Goal: Information Seeking & Learning: Learn about a topic

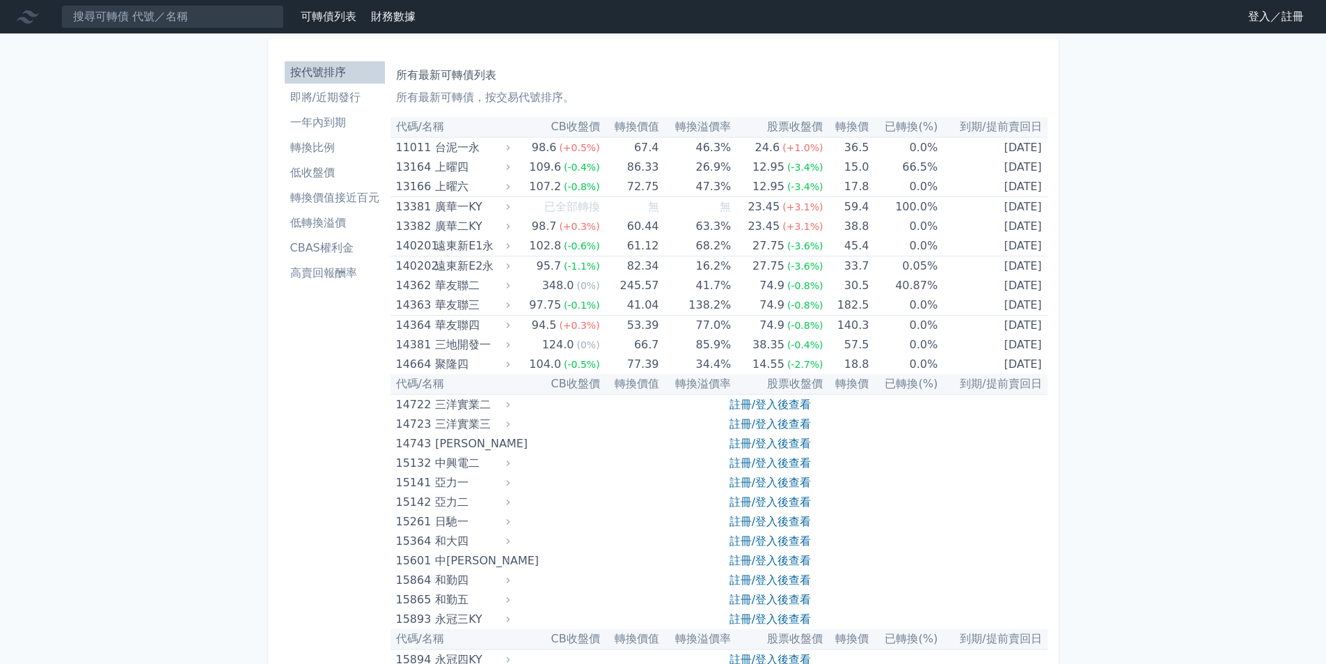
click at [1250, 12] on link "登入／註冊" at bounding box center [1276, 17] width 78 height 22
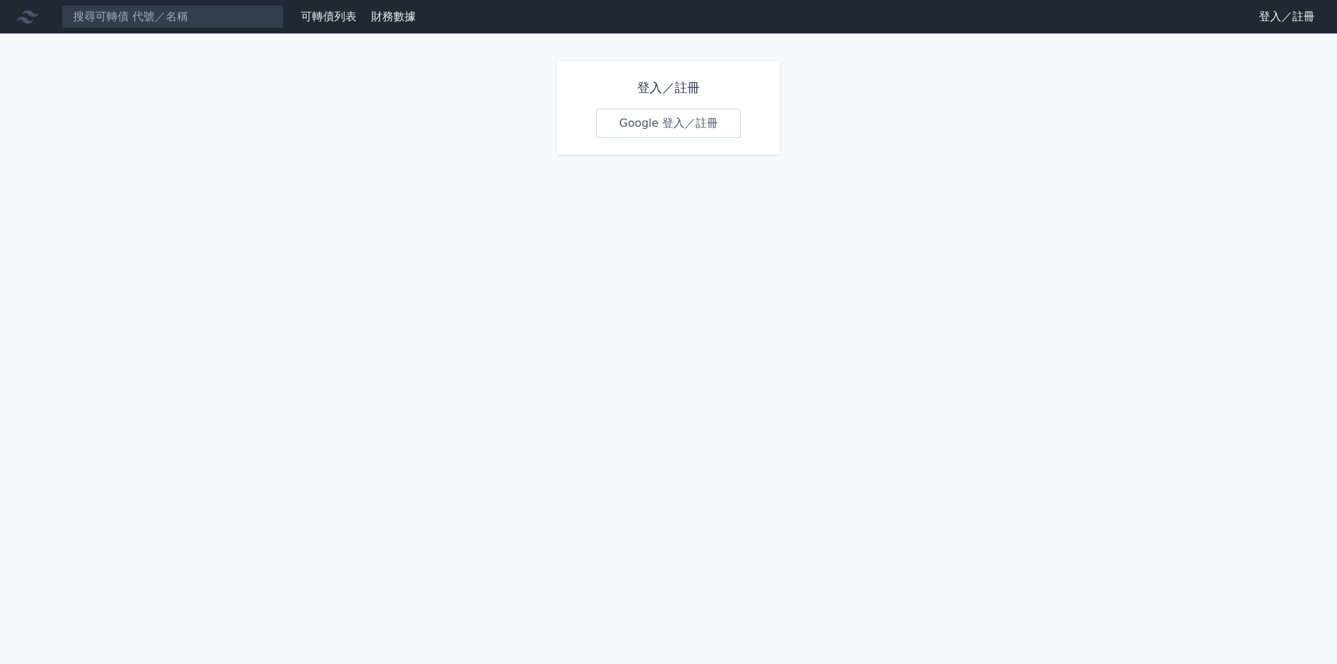
click at [668, 122] on link "Google 登入／註冊" at bounding box center [668, 123] width 145 height 29
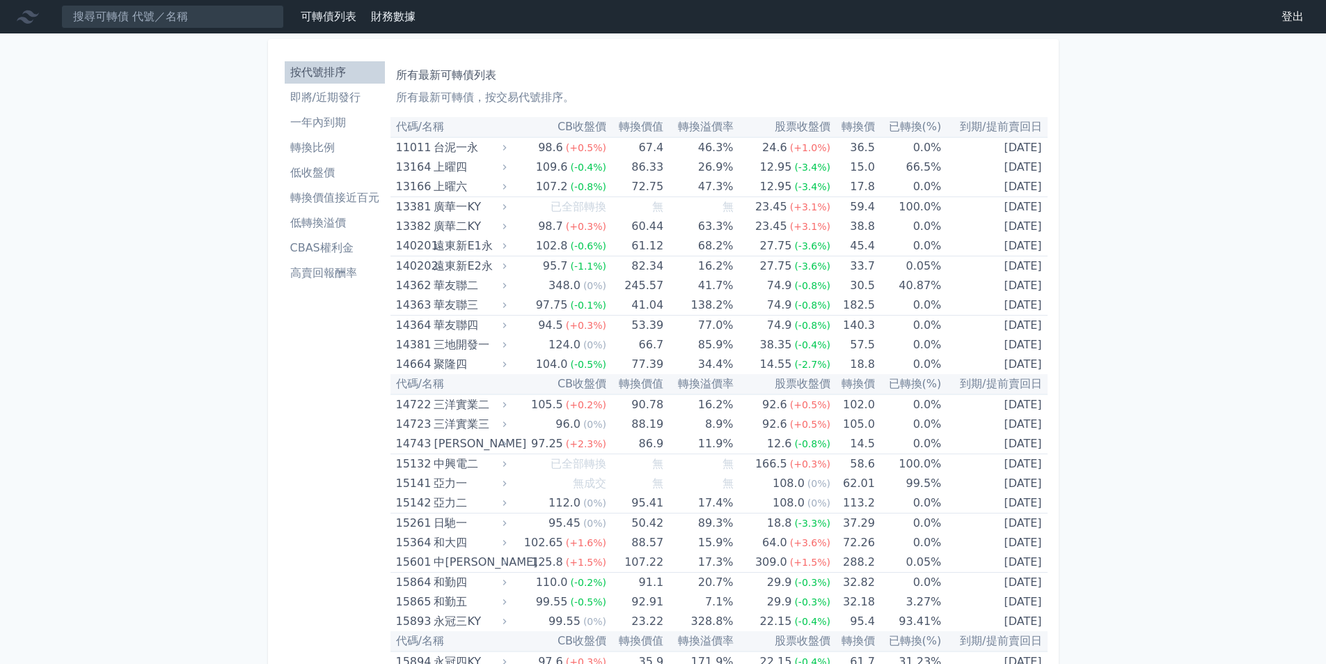
click at [324, 242] on li "CBAS權利金" at bounding box center [335, 248] width 100 height 17
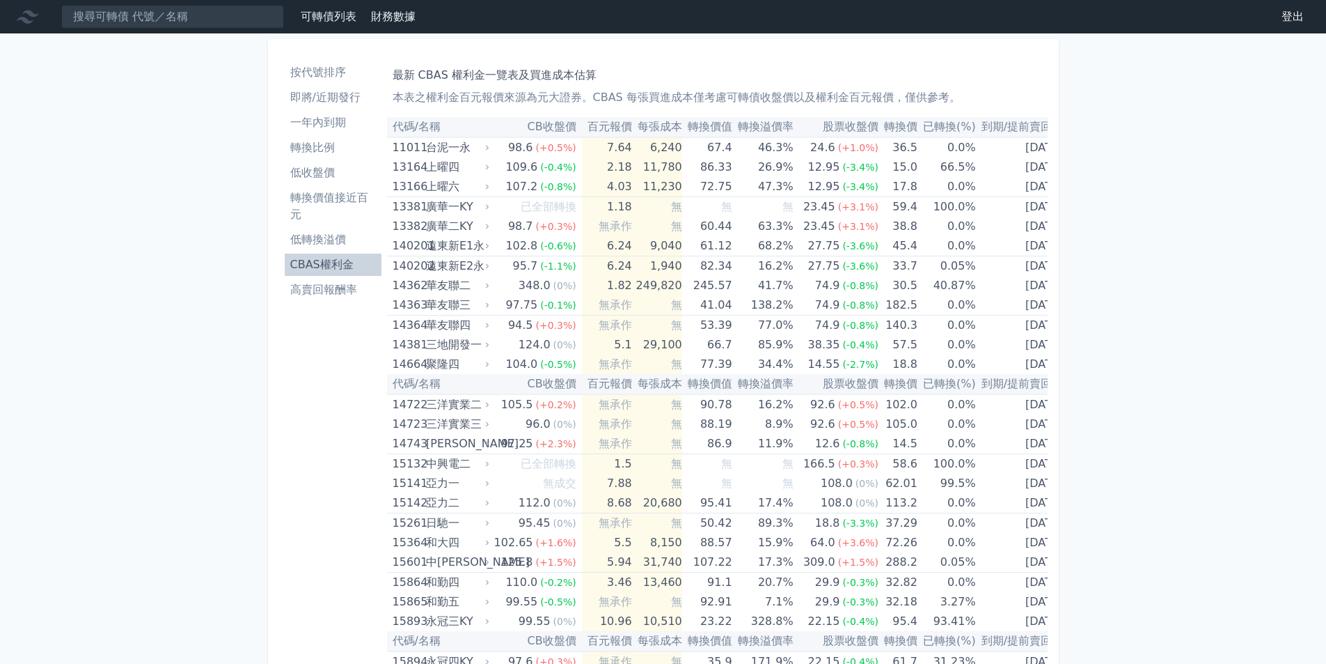
click at [597, 130] on th "百元報價" at bounding box center [607, 127] width 50 height 20
click at [600, 127] on th "百元報價" at bounding box center [607, 127] width 50 height 20
click at [602, 125] on th "百元報價" at bounding box center [607, 127] width 50 height 20
click at [604, 124] on th "百元報價" at bounding box center [607, 127] width 50 height 20
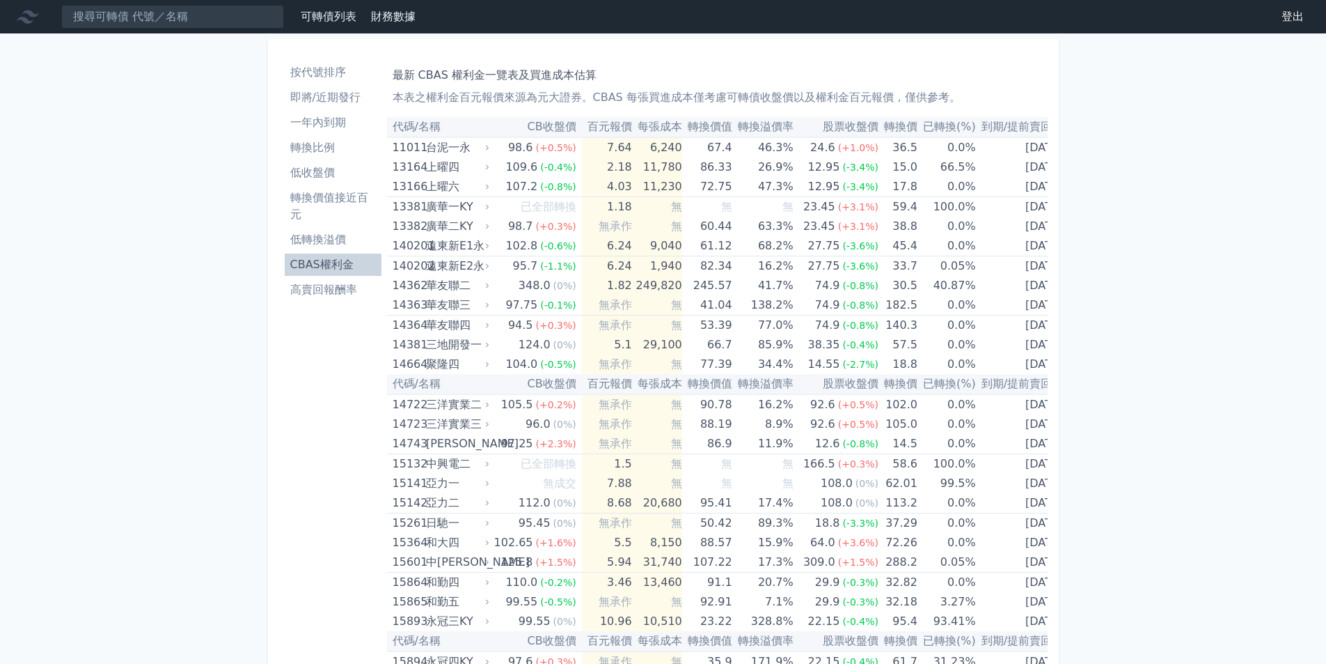
click at [542, 125] on th "CB收盤價" at bounding box center [537, 127] width 91 height 20
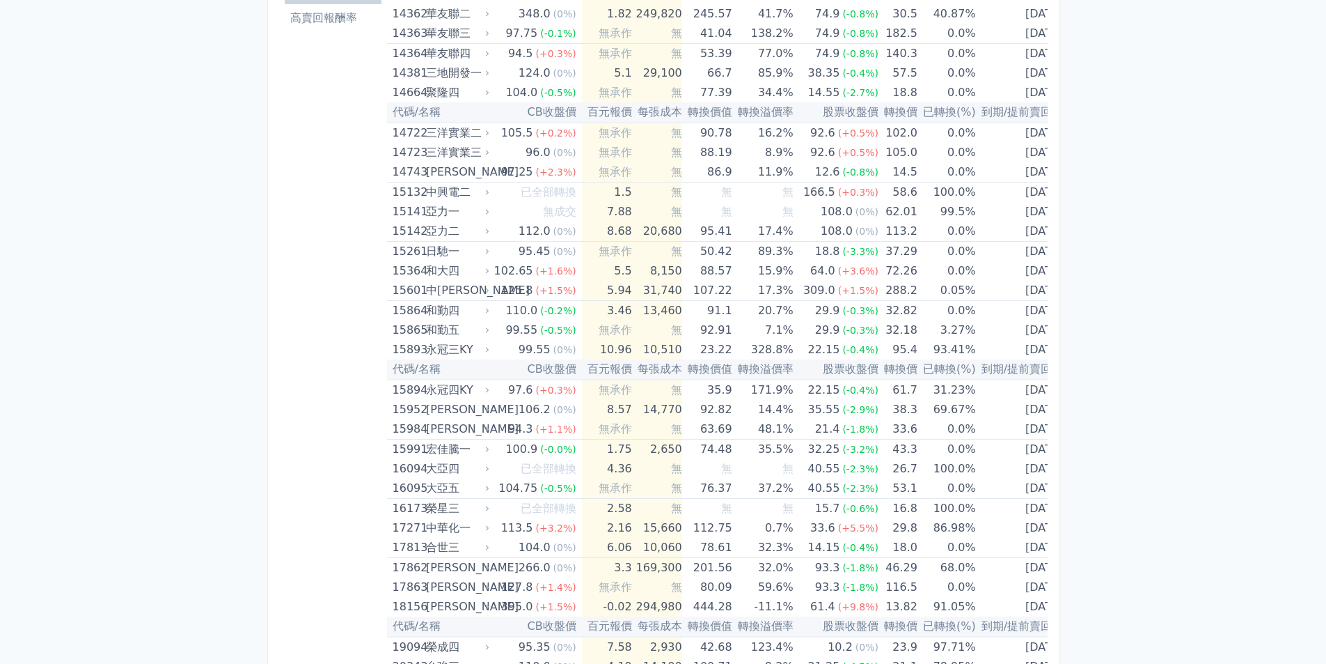
scroll to position [279, 0]
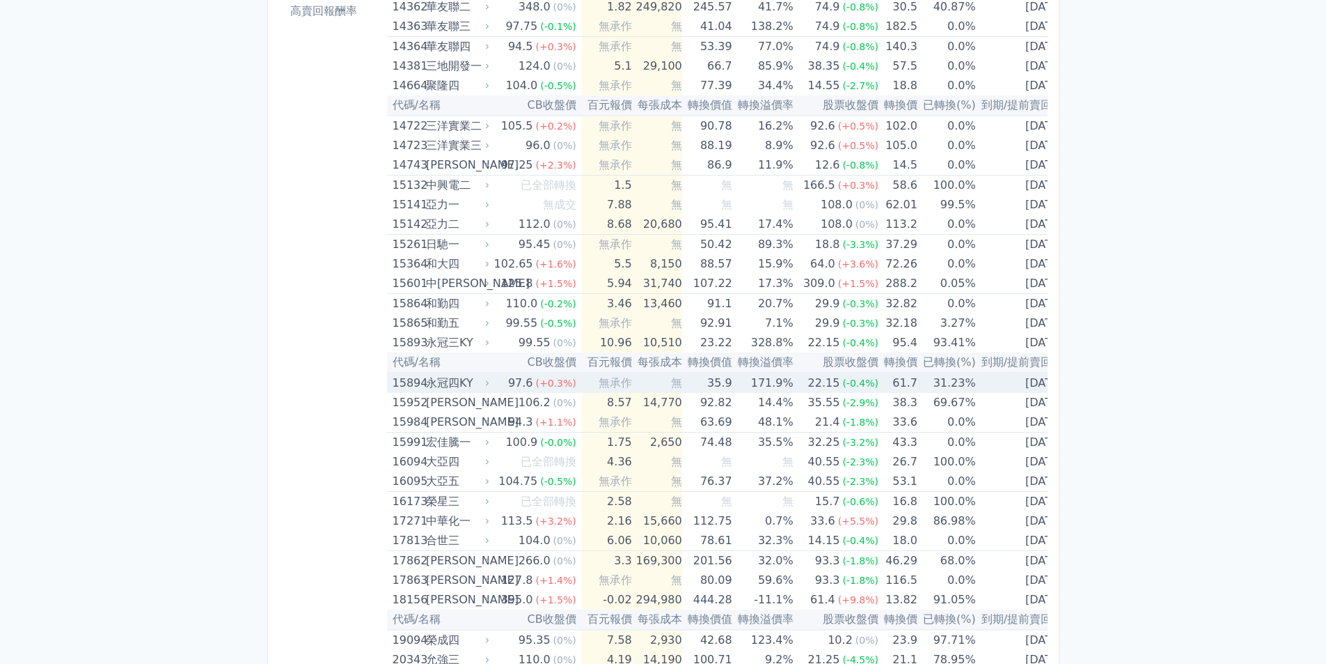
click at [444, 382] on div "永冠四KY" at bounding box center [456, 382] width 61 height 19
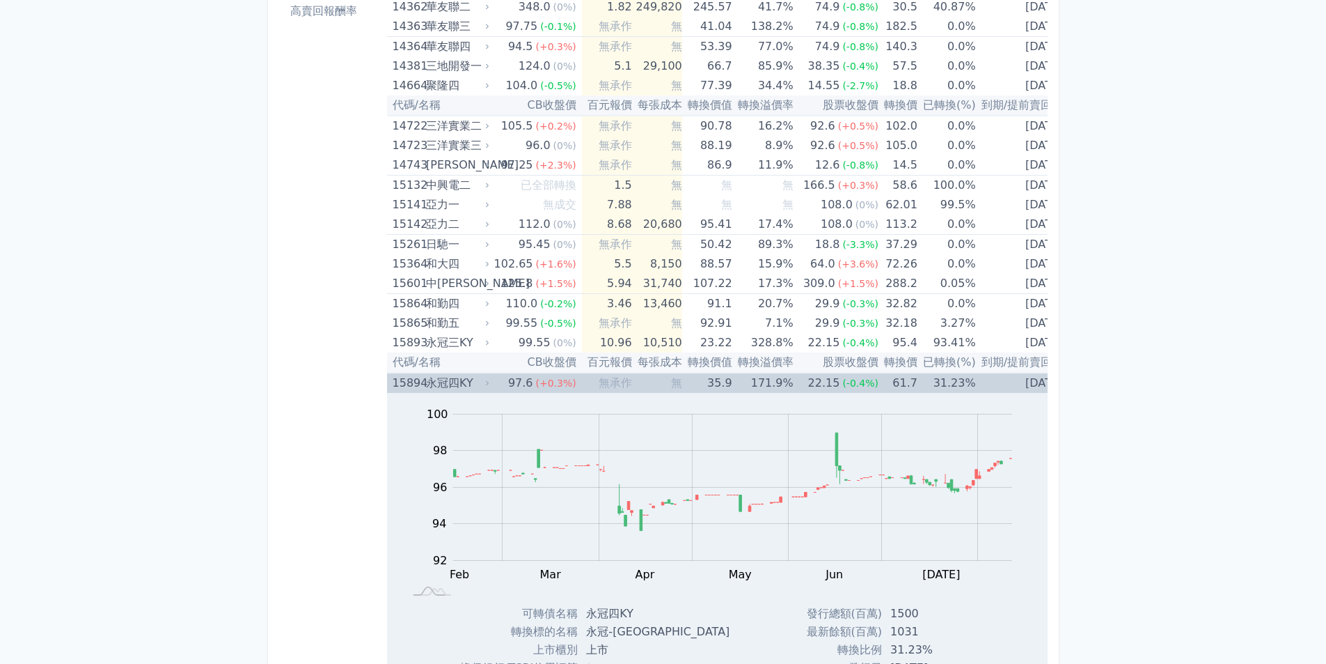
scroll to position [348, 0]
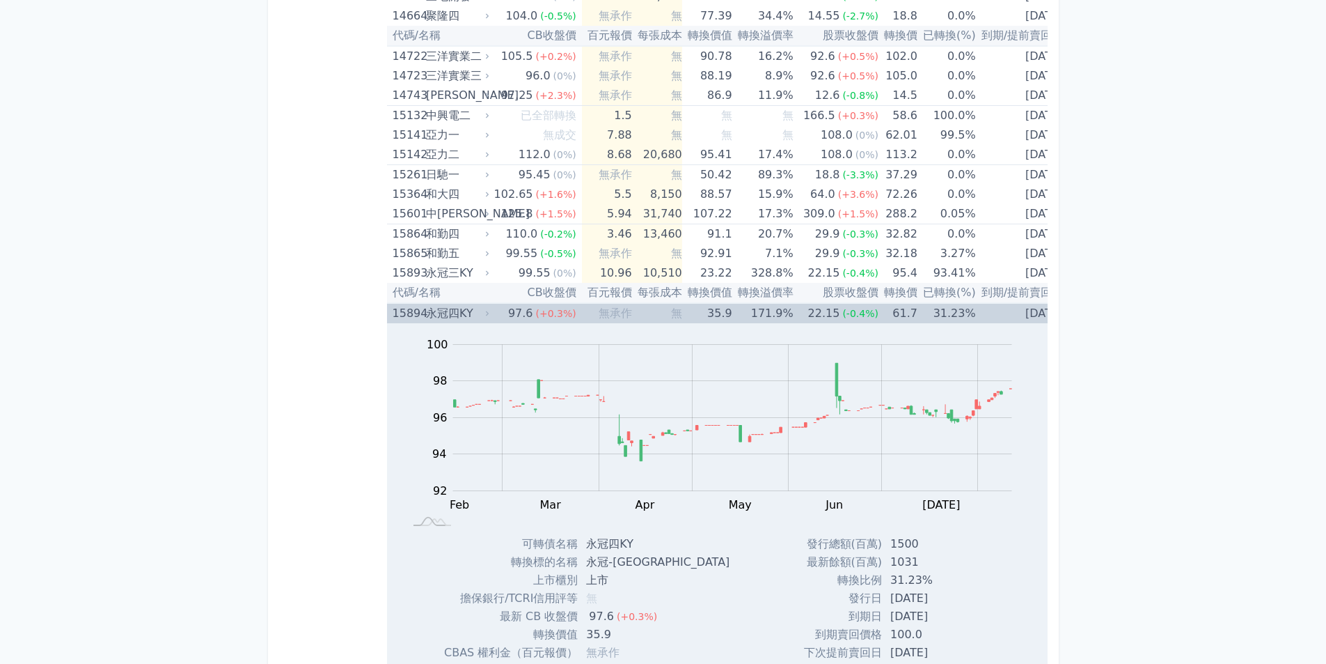
click at [450, 313] on div "永冠四KY" at bounding box center [456, 313] width 61 height 19
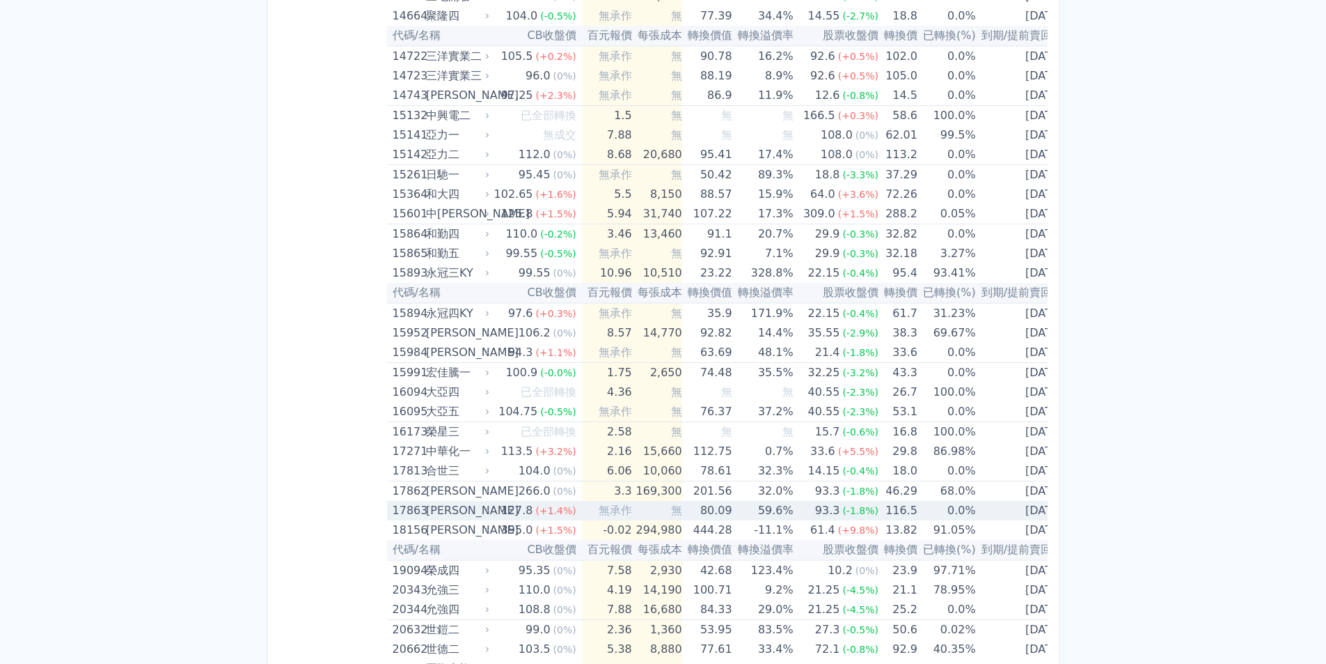
click at [436, 508] on div "[PERSON_NAME]" at bounding box center [456, 510] width 61 height 19
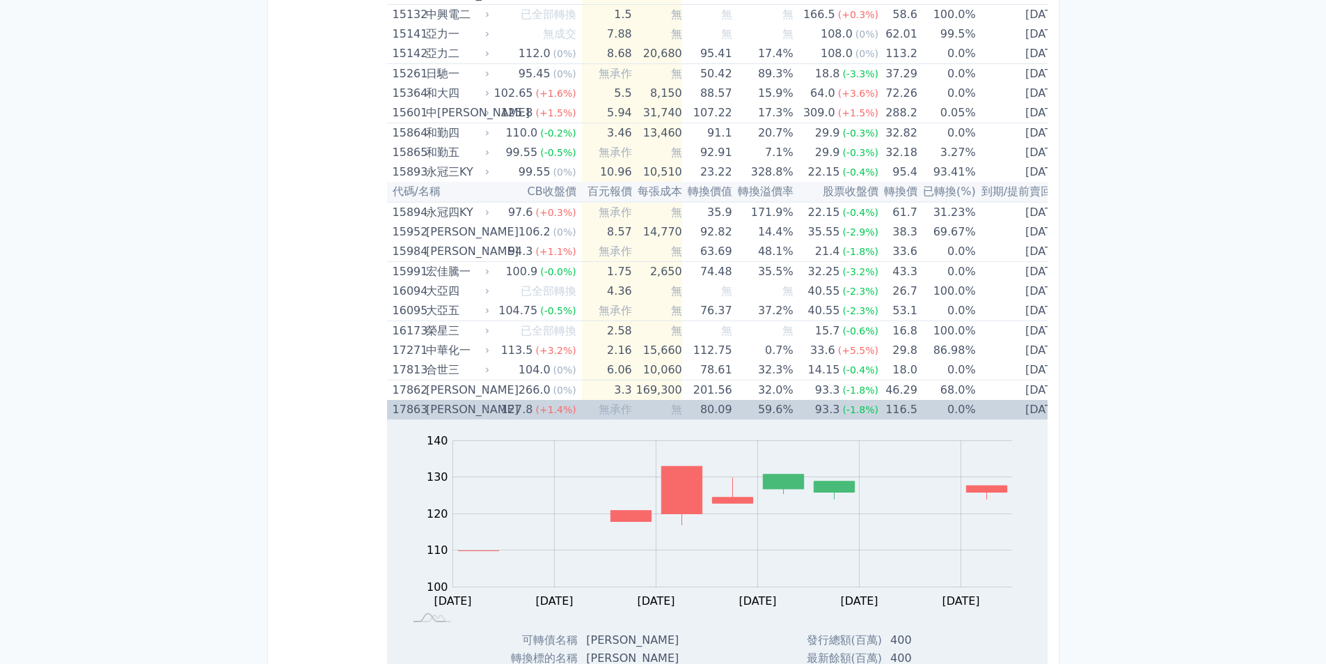
scroll to position [557, 0]
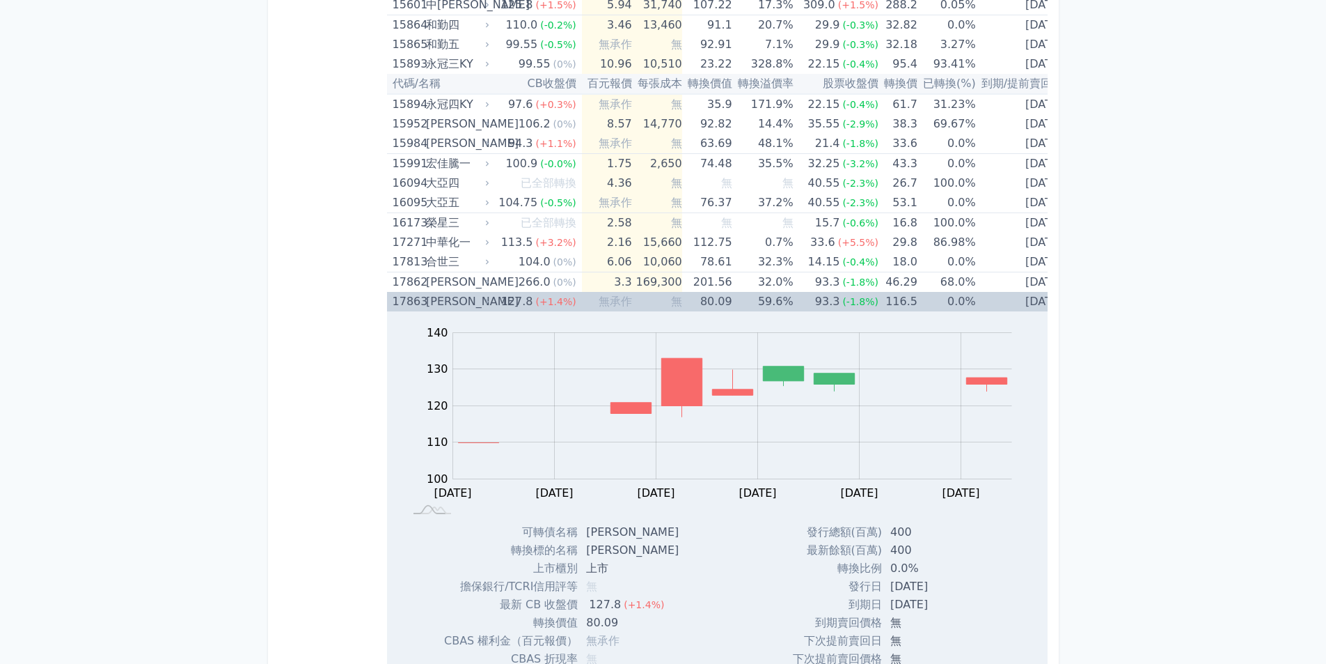
click at [439, 303] on div "[PERSON_NAME]" at bounding box center [456, 301] width 61 height 19
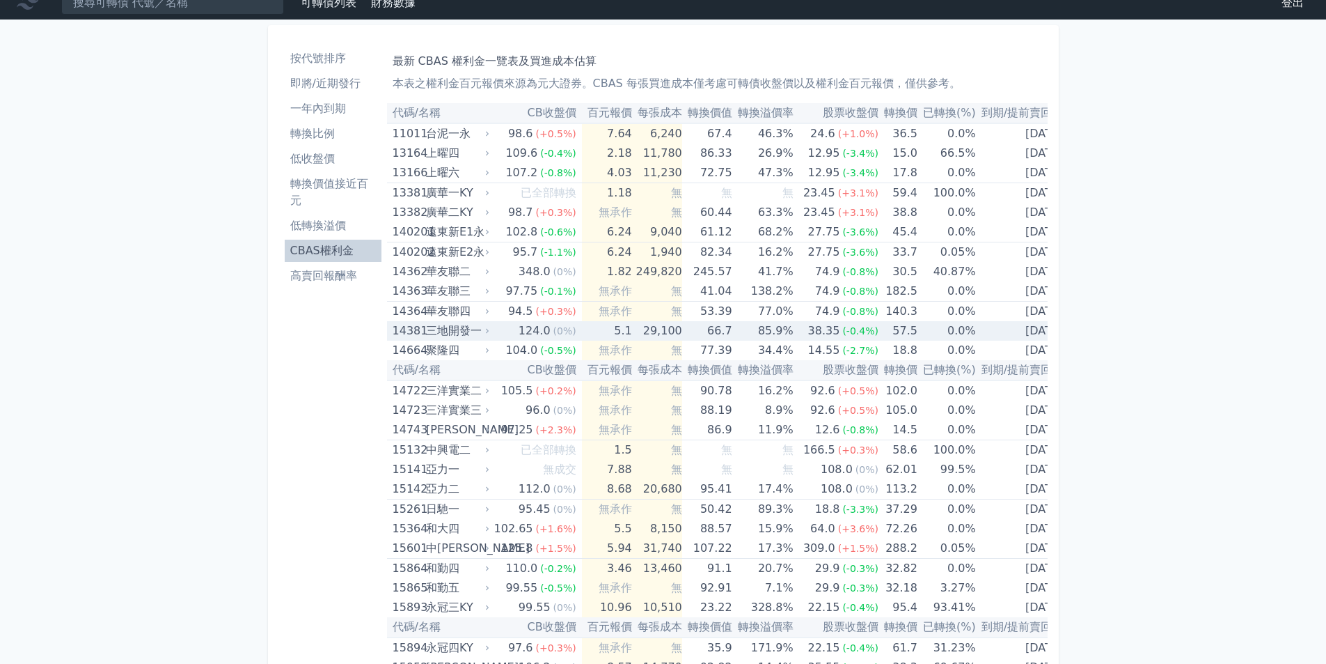
scroll to position [0, 0]
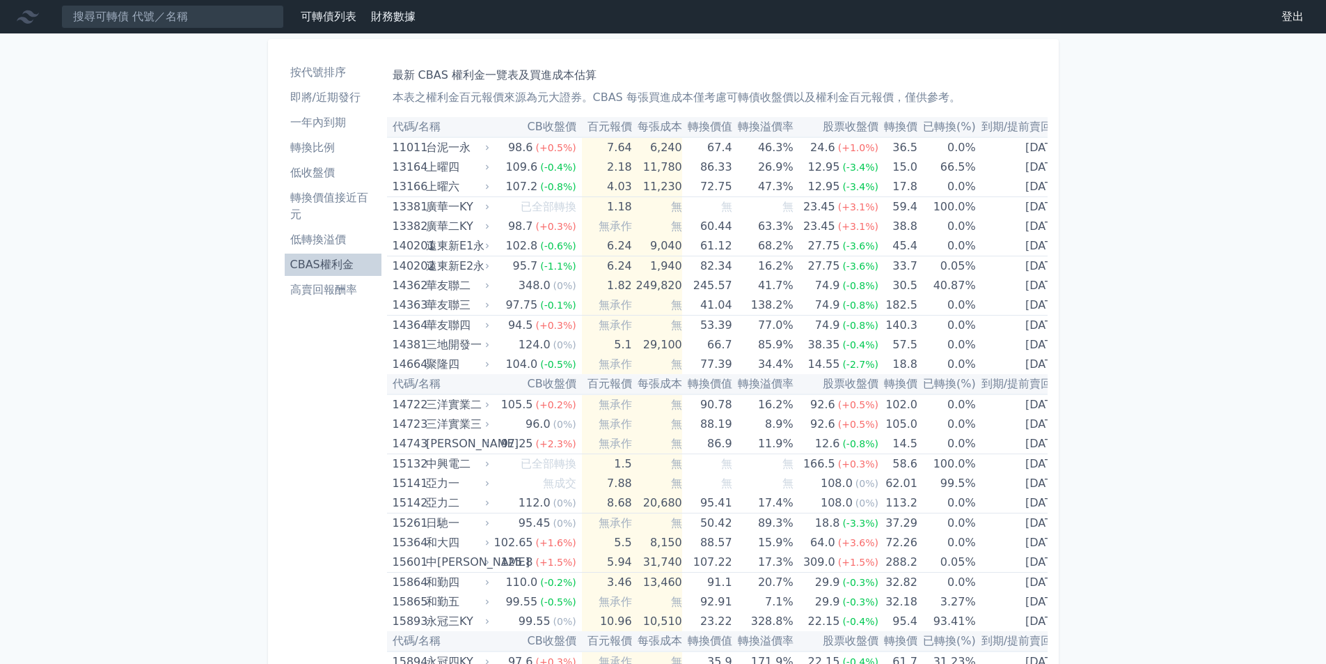
click at [599, 123] on th "百元報價" at bounding box center [607, 127] width 50 height 20
click at [350, 201] on li "轉換價值接近百元" at bounding box center [333, 205] width 97 height 33
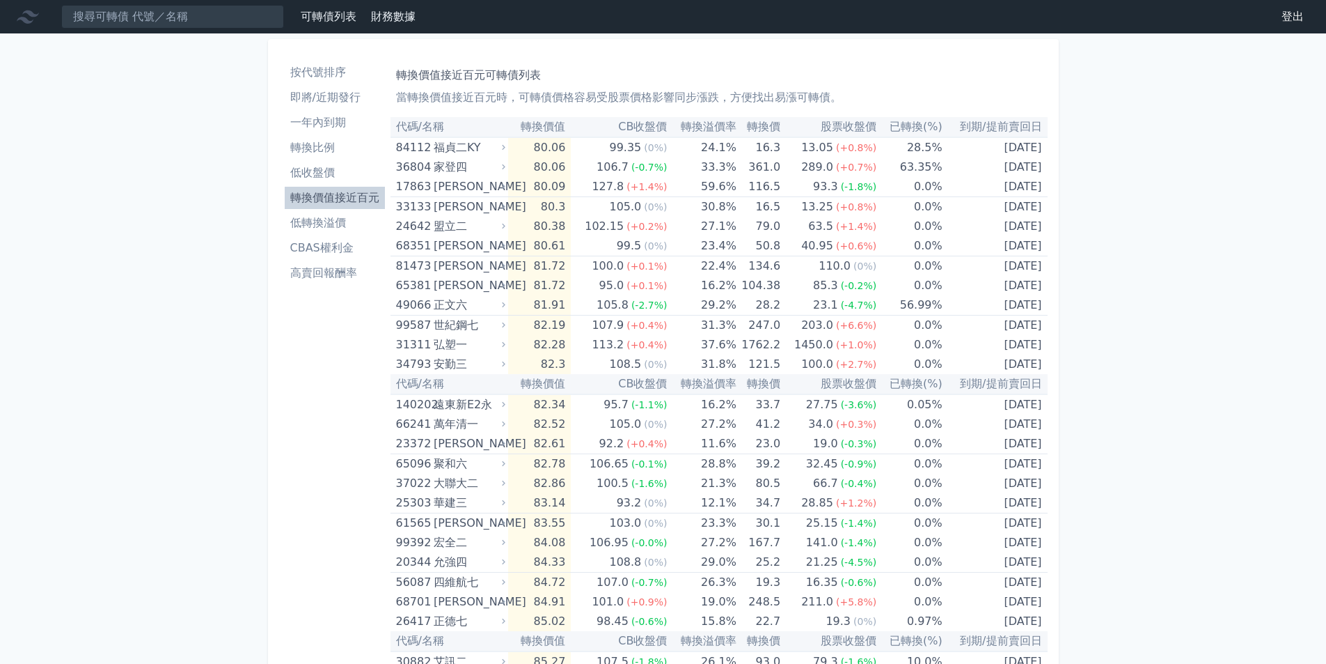
click at [328, 246] on li "CBAS權利金" at bounding box center [335, 248] width 100 height 17
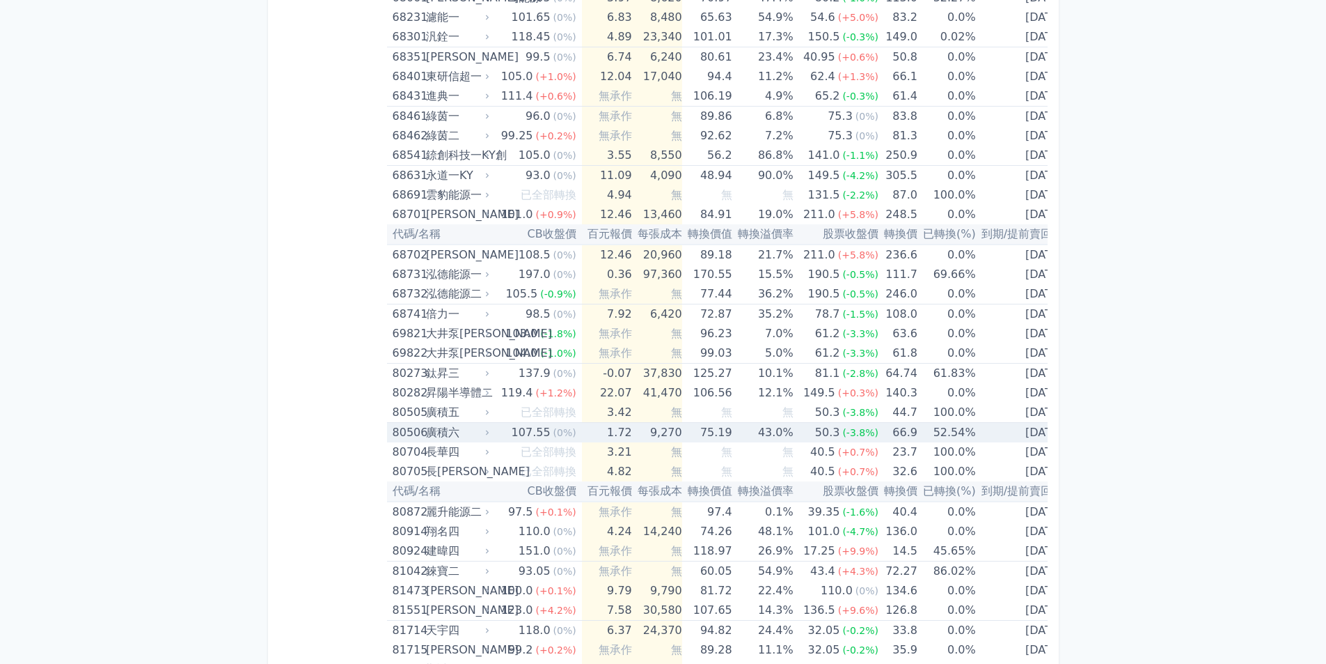
scroll to position [7040, 0]
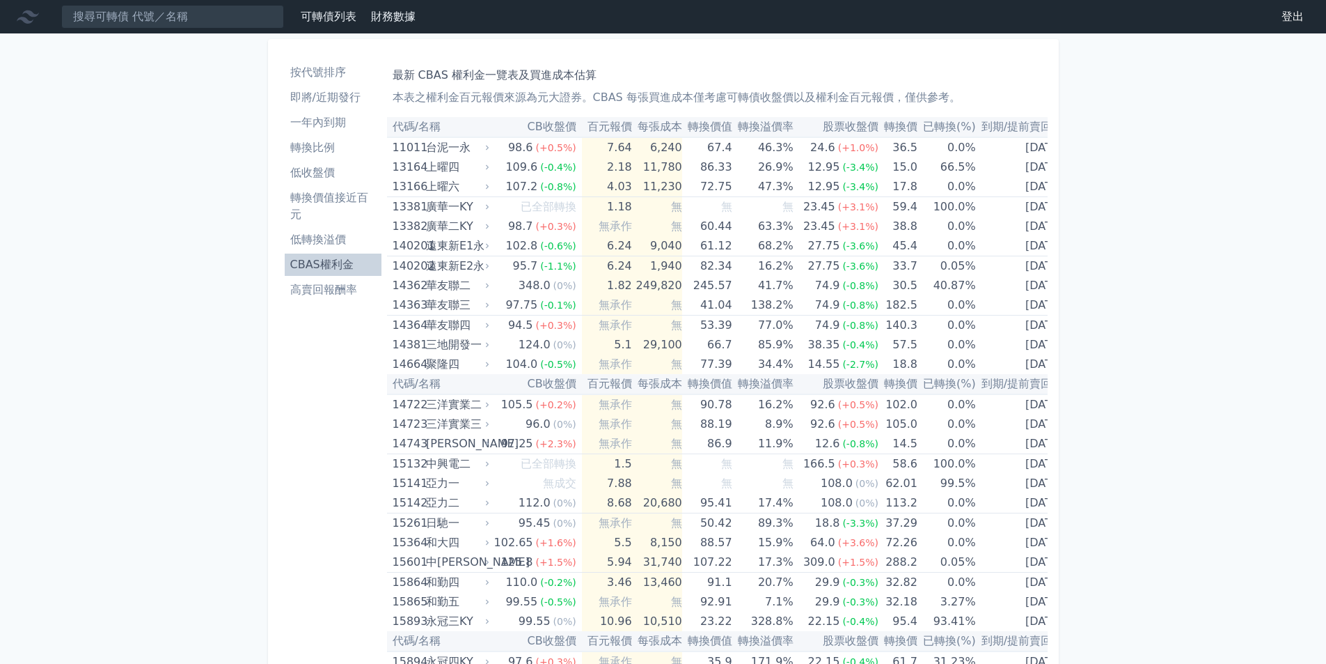
click at [604, 129] on th "百元報價" at bounding box center [607, 127] width 50 height 20
click at [604, 124] on th "百元報價" at bounding box center [607, 127] width 50 height 20
click at [604, 144] on td "7.64" at bounding box center [607, 147] width 50 height 20
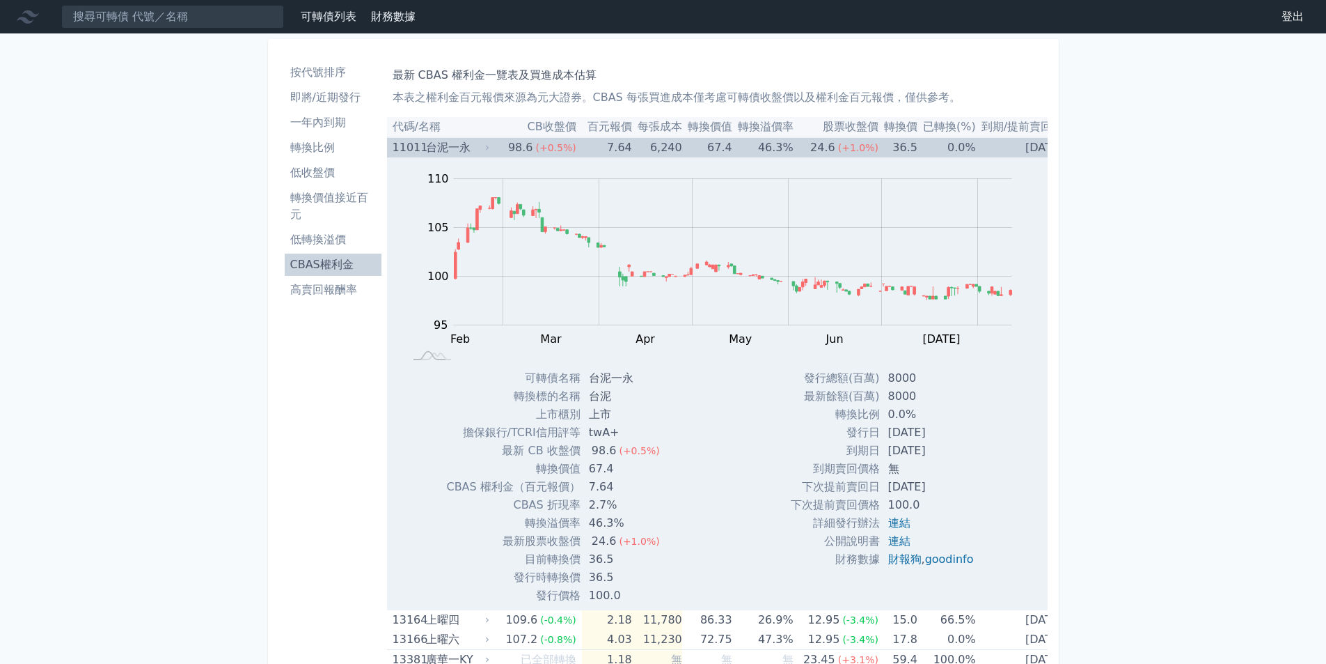
click at [604, 144] on td "7.64" at bounding box center [607, 147] width 50 height 20
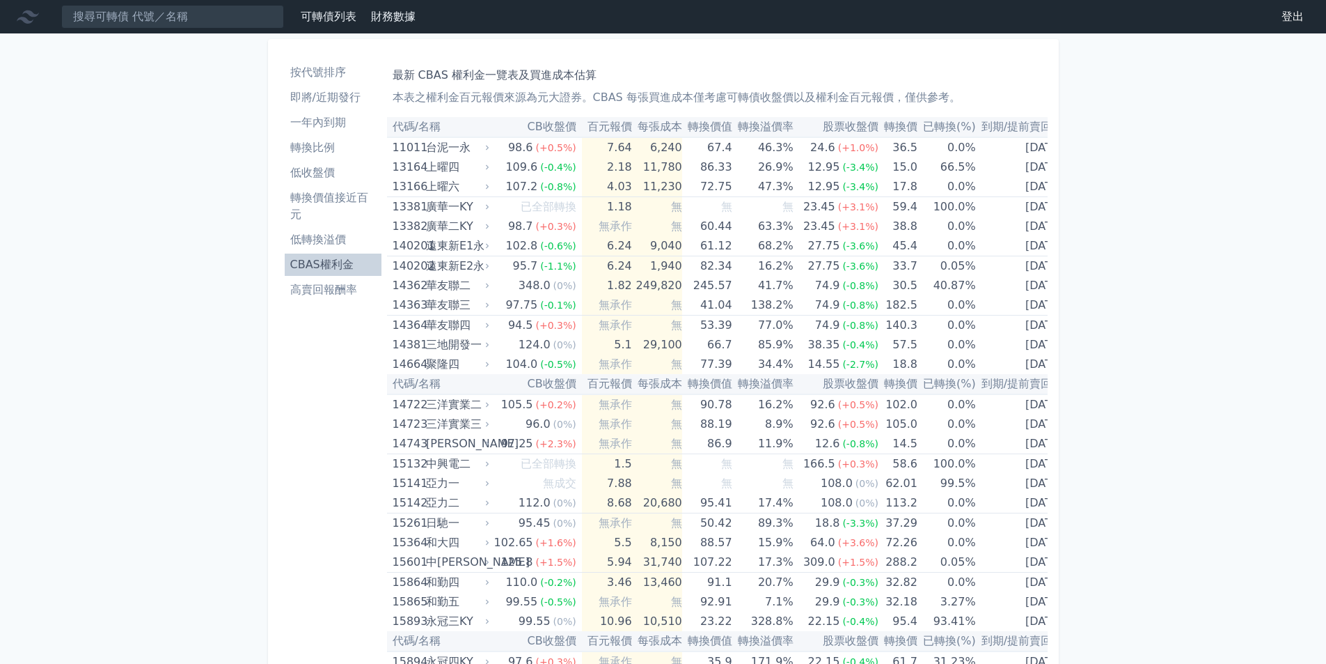
click at [543, 127] on th "CB收盤價" at bounding box center [537, 127] width 91 height 20
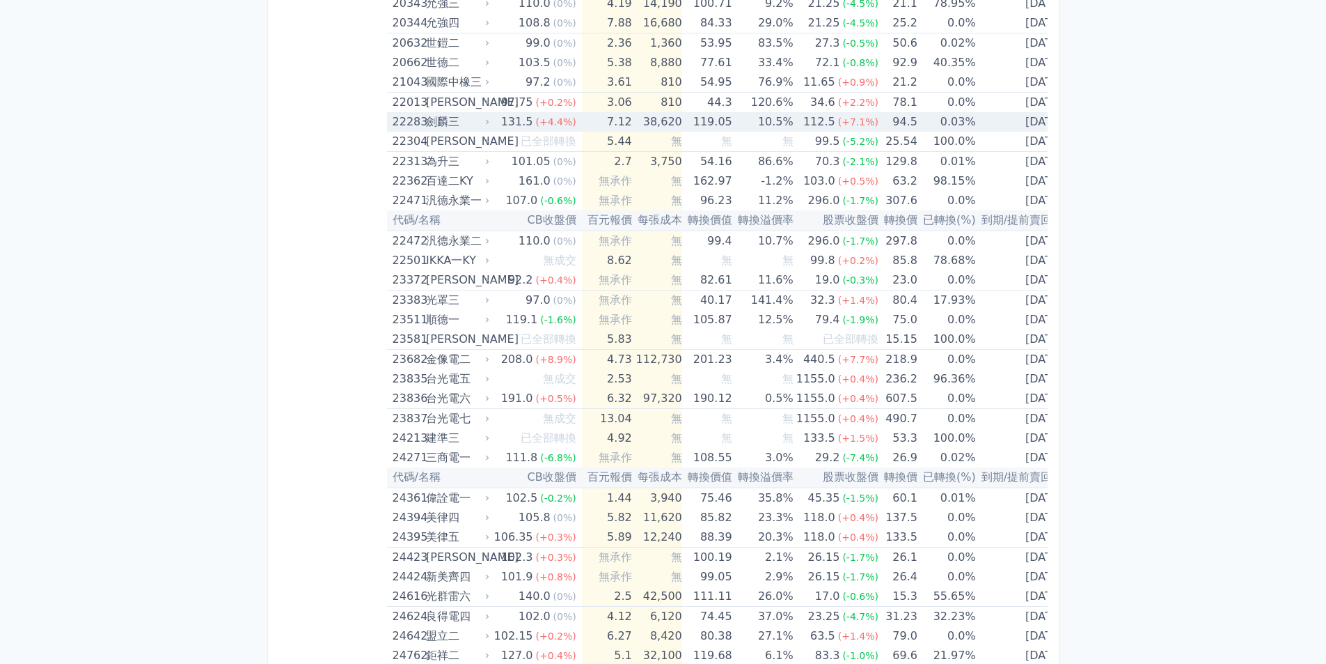
scroll to position [1114, 0]
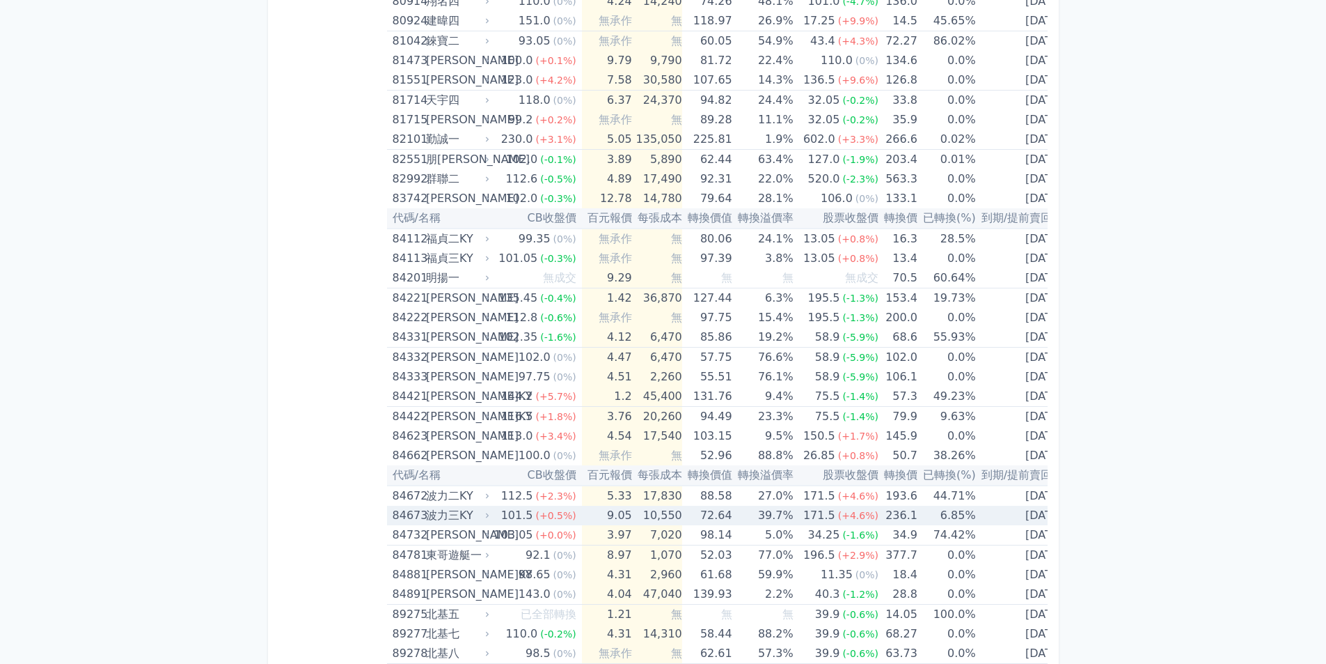
scroll to position [7597, 0]
